Goal: Check status: Check status

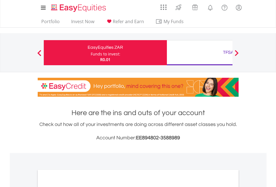
click at [91, 53] on div "Funds to invest:" at bounding box center [106, 54] width 30 height 6
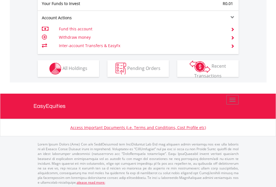
scroll to position [558, 0]
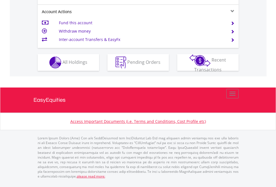
scroll to position [536, 0]
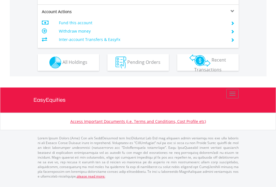
scroll to position [536, 0]
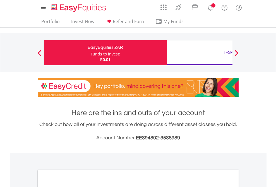
scroll to position [336, 0]
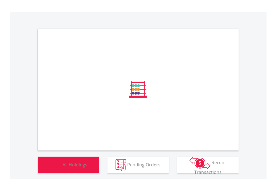
click at [63, 168] on span "All Holdings" at bounding box center [75, 165] width 25 height 6
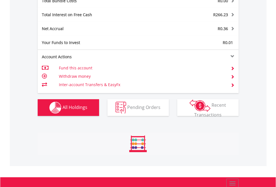
scroll to position [54, 88]
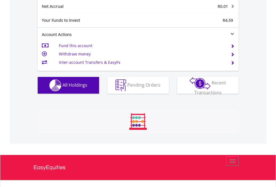
scroll to position [54, 88]
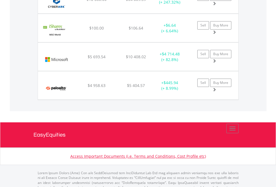
scroll to position [54, 88]
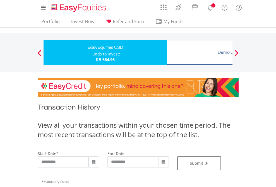
type input "**********"
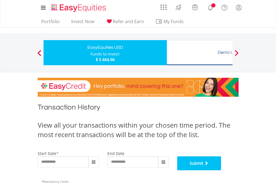
click at [222, 171] on button "Submit" at bounding box center [199, 164] width 44 height 14
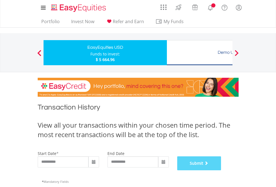
scroll to position [227, 0]
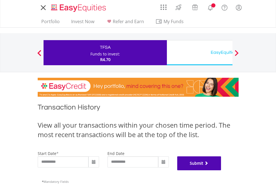
click at [222, 171] on button "Submit" at bounding box center [199, 164] width 44 height 14
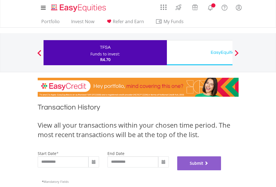
scroll to position [227, 0]
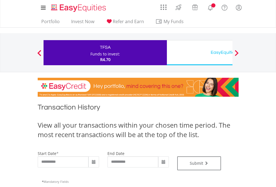
click at [200, 53] on div "EasyEquities USD" at bounding box center [228, 53] width 117 height 8
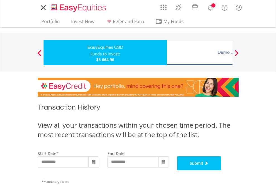
click at [222, 171] on button "Submit" at bounding box center [199, 164] width 44 height 14
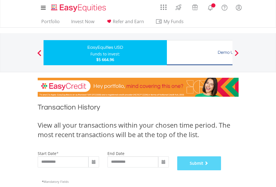
scroll to position [227, 0]
